Goal: Task Accomplishment & Management: Use online tool/utility

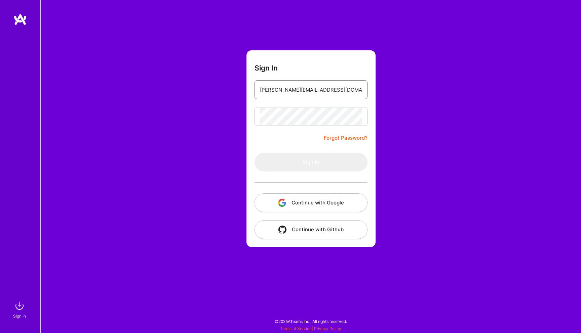
click at [299, 87] on input "[PERSON_NAME][EMAIL_ADDRESS][DOMAIN_NAME]" at bounding box center [311, 89] width 102 height 17
type input "[PERSON_NAME][EMAIL_ADDRESS][DOMAIN_NAME]"
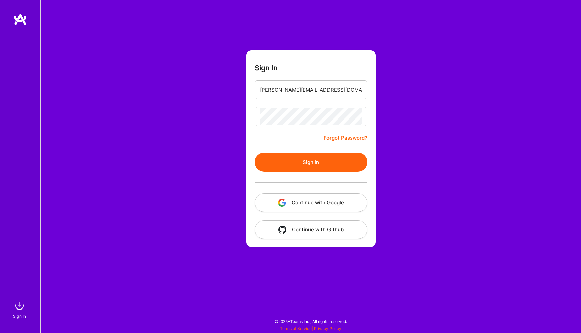
click at [270, 167] on button "Sign In" at bounding box center [310, 162] width 113 height 19
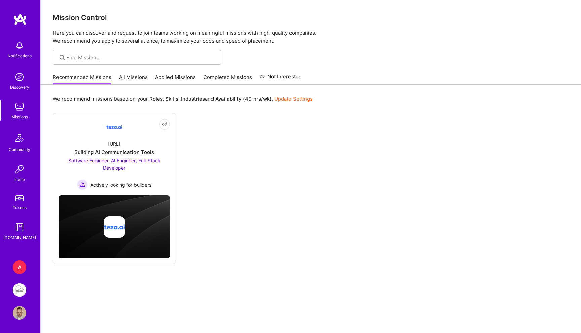
click at [130, 82] on link "All Missions" at bounding box center [133, 79] width 29 height 11
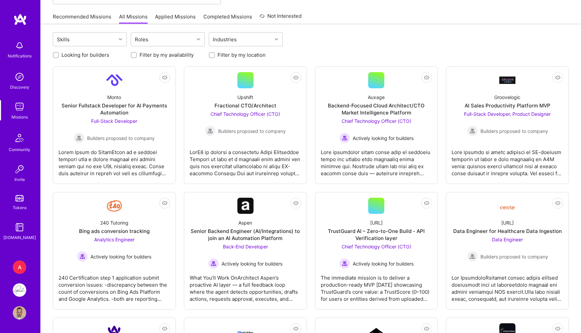
scroll to position [61, 0]
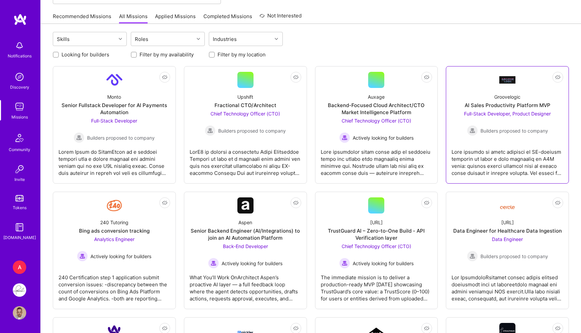
click at [532, 114] on span "Full-Stack Developer, Product Designer" at bounding box center [507, 114] width 87 height 6
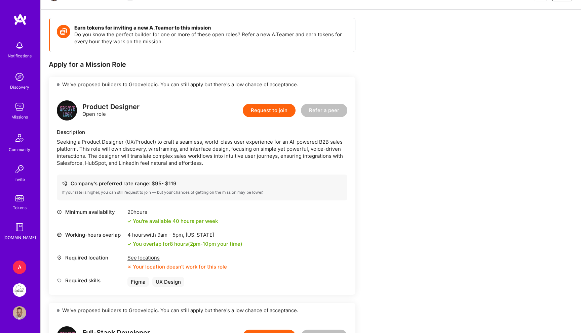
scroll to position [124, 0]
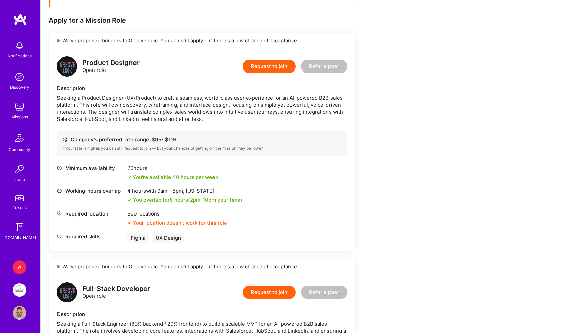
click at [146, 212] on div "See locations" at bounding box center [176, 213] width 99 height 7
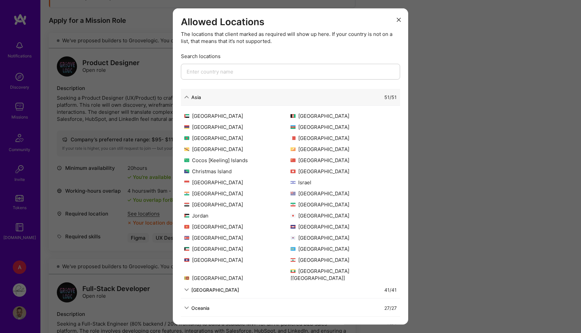
click at [449, 134] on div "Allowed Locations The locations that client marked as required will show up her…" at bounding box center [290, 166] width 581 height 333
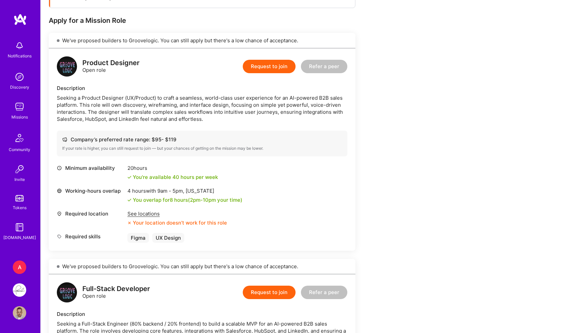
click at [139, 213] on div "See locations" at bounding box center [176, 213] width 99 height 7
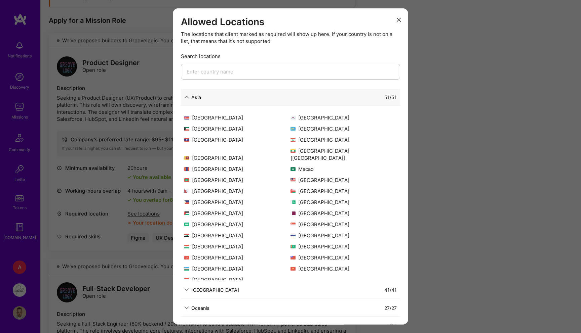
scroll to position [19, 0]
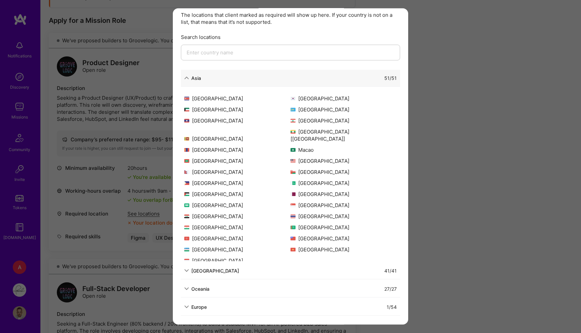
click at [193, 305] on div "Europe" at bounding box center [198, 306] width 15 height 7
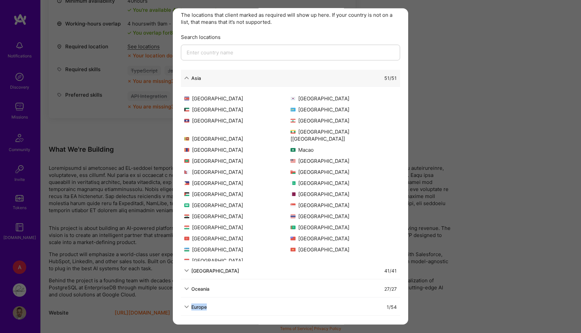
scroll to position [71, 0]
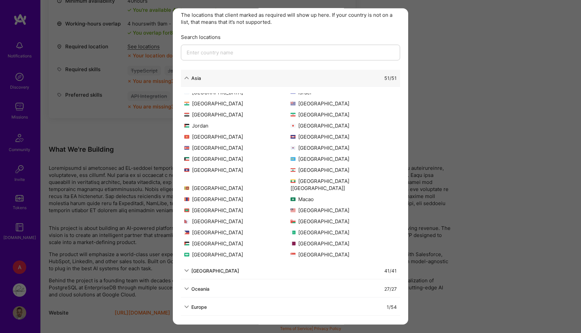
click at [186, 79] on icon "modal" at bounding box center [186, 78] width 5 height 5
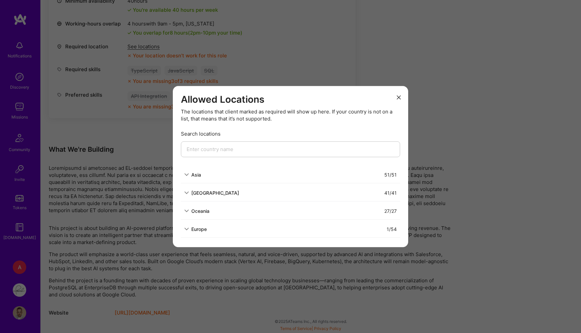
click at [186, 230] on icon "modal" at bounding box center [186, 229] width 5 height 5
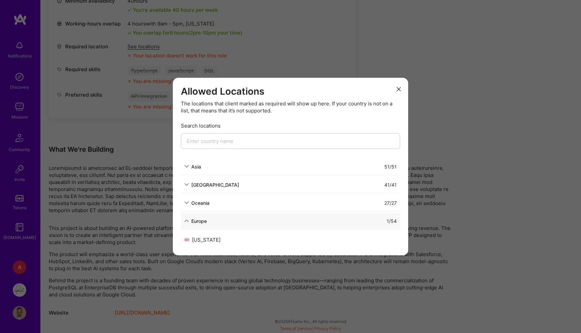
click at [203, 207] on div "Oceania 27 / 27" at bounding box center [290, 203] width 219 height 17
click at [201, 199] on div "Oceania" at bounding box center [200, 202] width 18 height 7
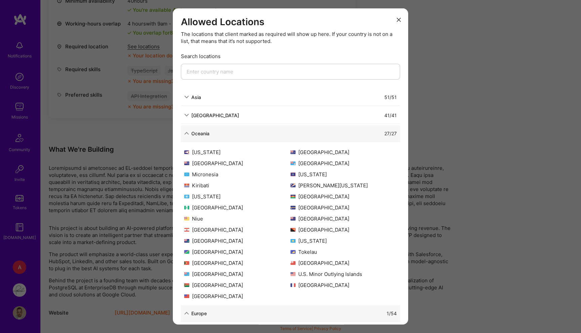
scroll to position [23, 0]
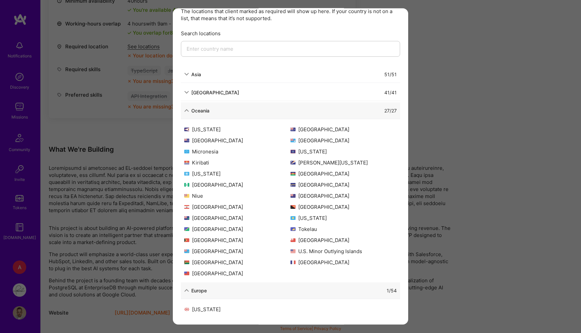
click at [205, 88] on div "North America 41 / 41" at bounding box center [290, 92] width 219 height 17
click at [194, 90] on div "North America" at bounding box center [215, 92] width 48 height 7
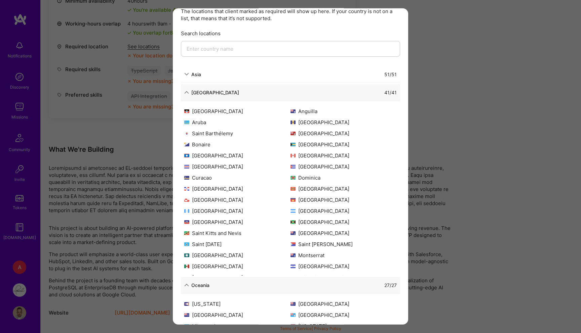
click at [205, 77] on div "51 / 51" at bounding box center [299, 74] width 196 height 7
click at [194, 74] on div "Asia" at bounding box center [196, 74] width 10 height 7
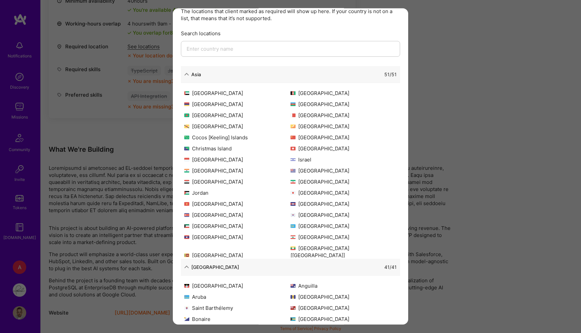
click at [486, 146] on div "Allowed Locations The locations that client marked as required will show up her…" at bounding box center [290, 166] width 581 height 333
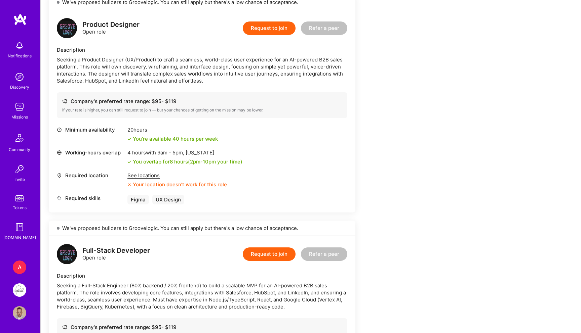
scroll to position [146, 0]
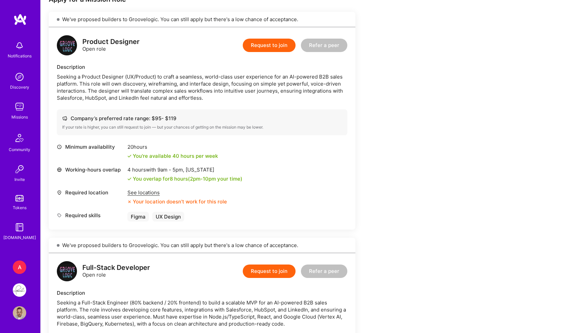
click at [16, 274] on link "A ALTAS AI: Team for API integrations + AI product" at bounding box center [19, 267] width 17 height 13
